Goal: Task Accomplishment & Management: Complete application form

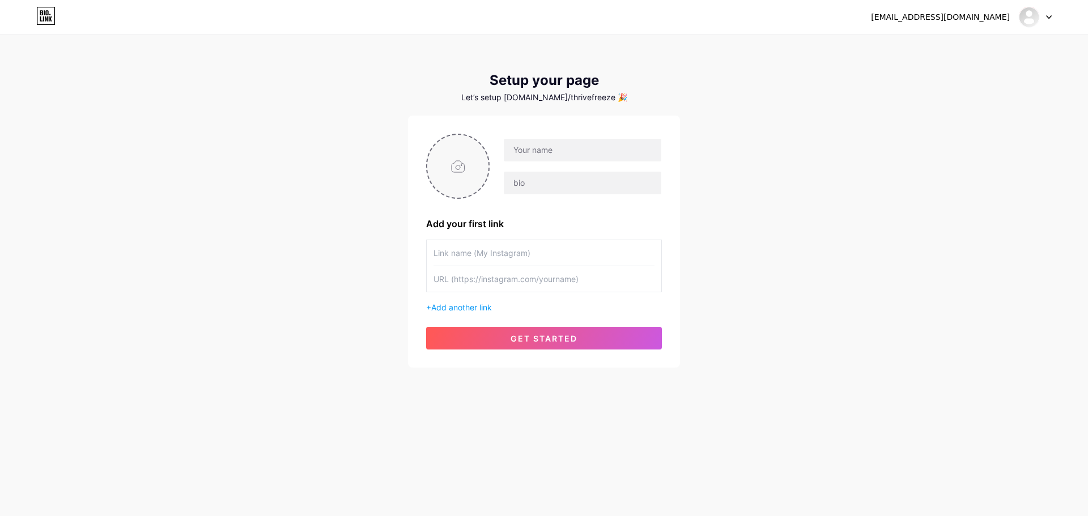
click at [451, 165] on input "file" at bounding box center [457, 166] width 61 height 63
type input "C:\fakepath\sdfasdf.jpg"
click at [610, 155] on input "text" at bounding box center [582, 150] width 157 height 23
paste input "ThriveFreeze"
type input "ThriveFreeze"
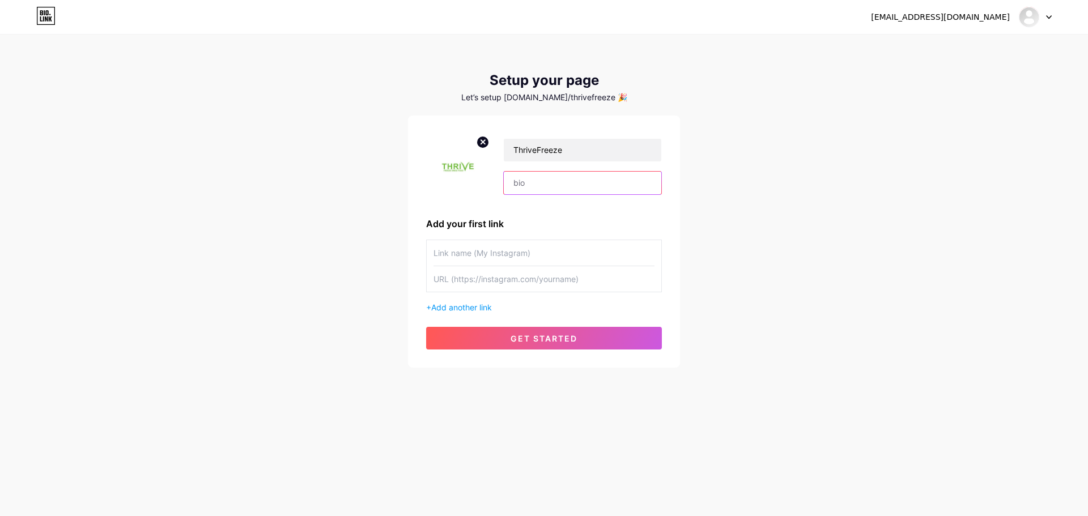
paste input "Get some long-term food storage from [DOMAIN_NAME] and be ready for anything. I…"
type input "Get some long-term food storage from [DOMAIN_NAME] and be ready for anything. I…"
click at [491, 254] on input "text" at bounding box center [543, 252] width 221 height 25
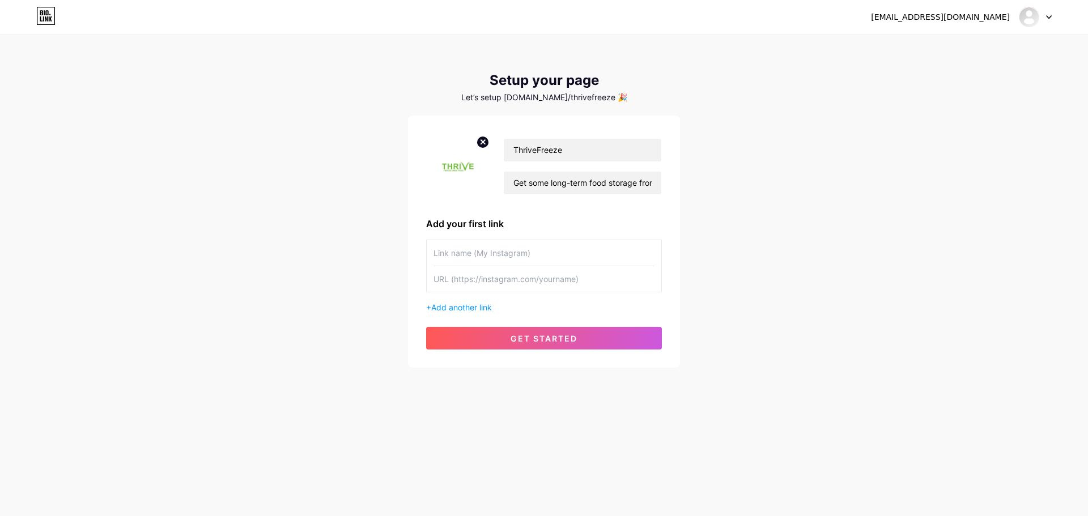
paste input "thrive long term food storage"
type input "thrive long term food storage"
paste input "[URL][DOMAIN_NAME]"
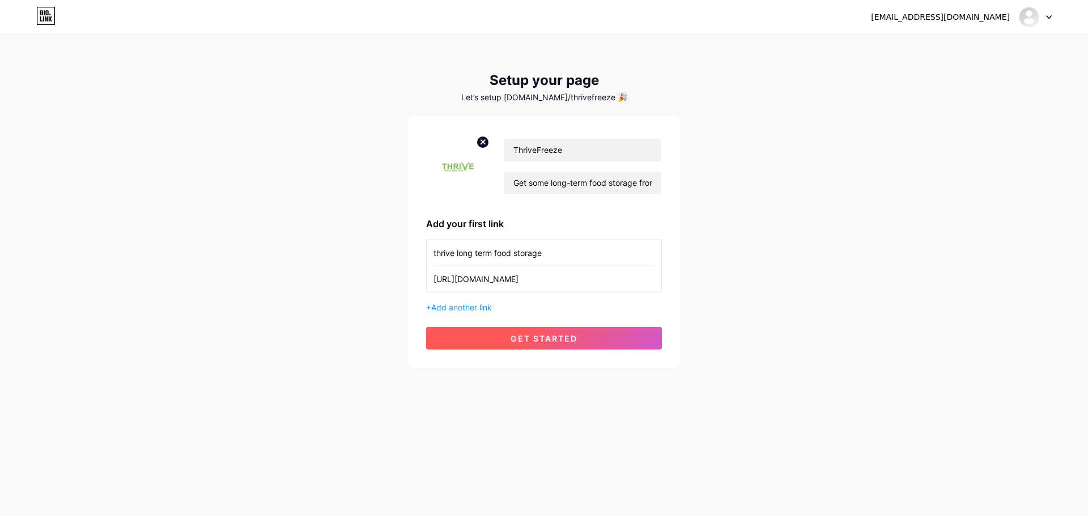
type input "[URL][DOMAIN_NAME]"
click at [537, 346] on button "get started" at bounding box center [544, 338] width 236 height 23
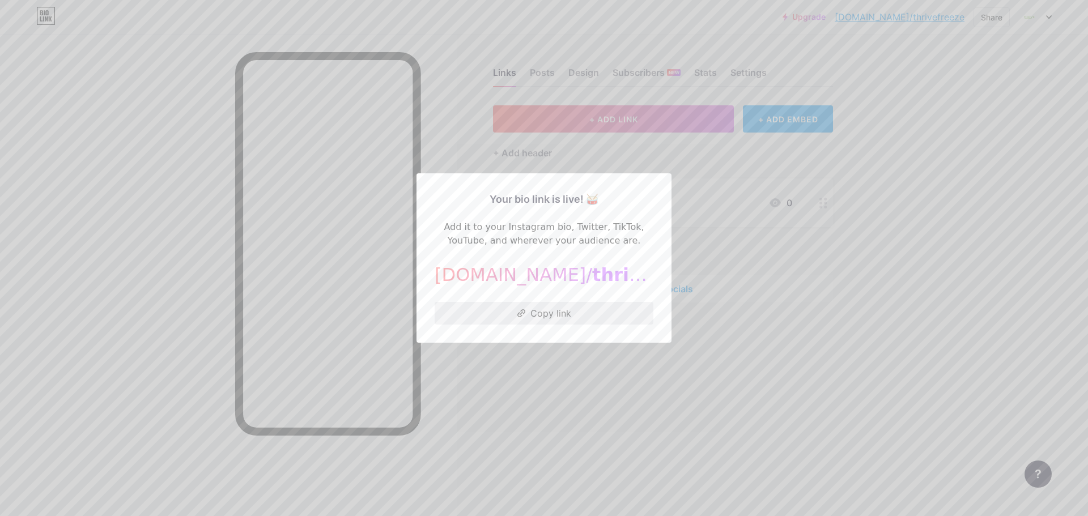
click at [551, 315] on button "Copy link" at bounding box center [543, 313] width 219 height 23
